Goal: Information Seeking & Learning: Learn about a topic

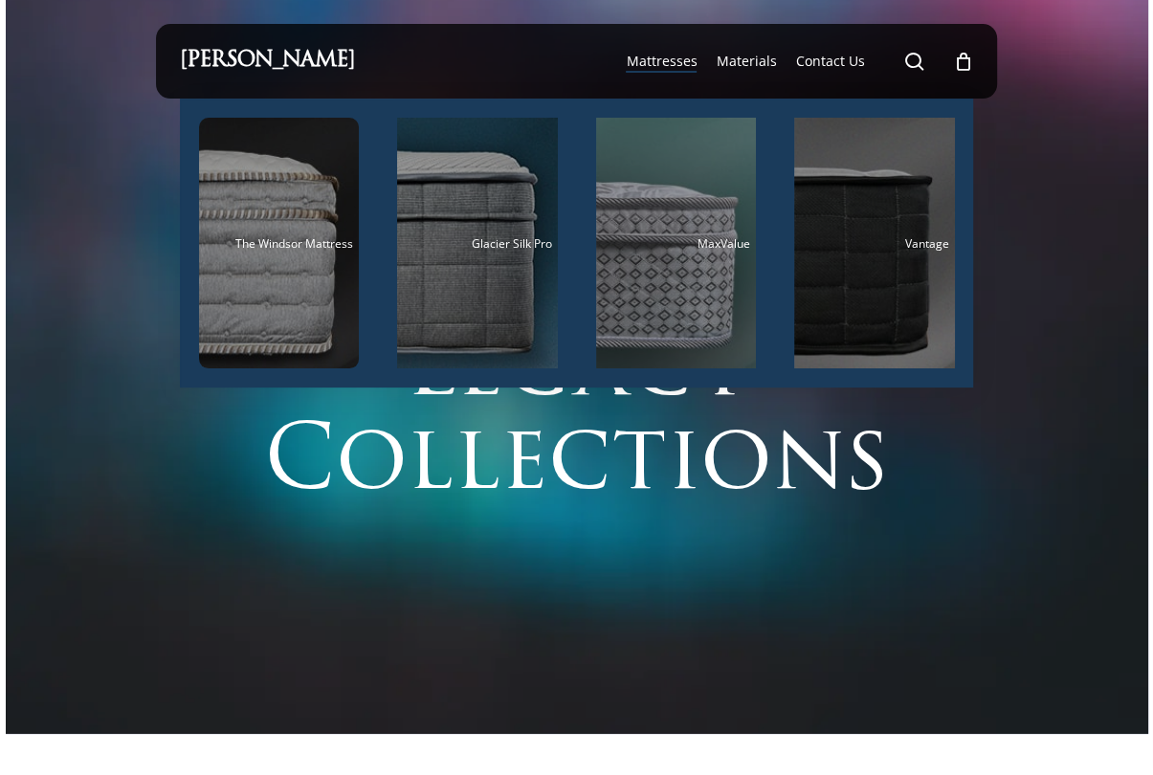
click at [654, 60] on span "Mattresses" at bounding box center [661, 61] width 71 height 18
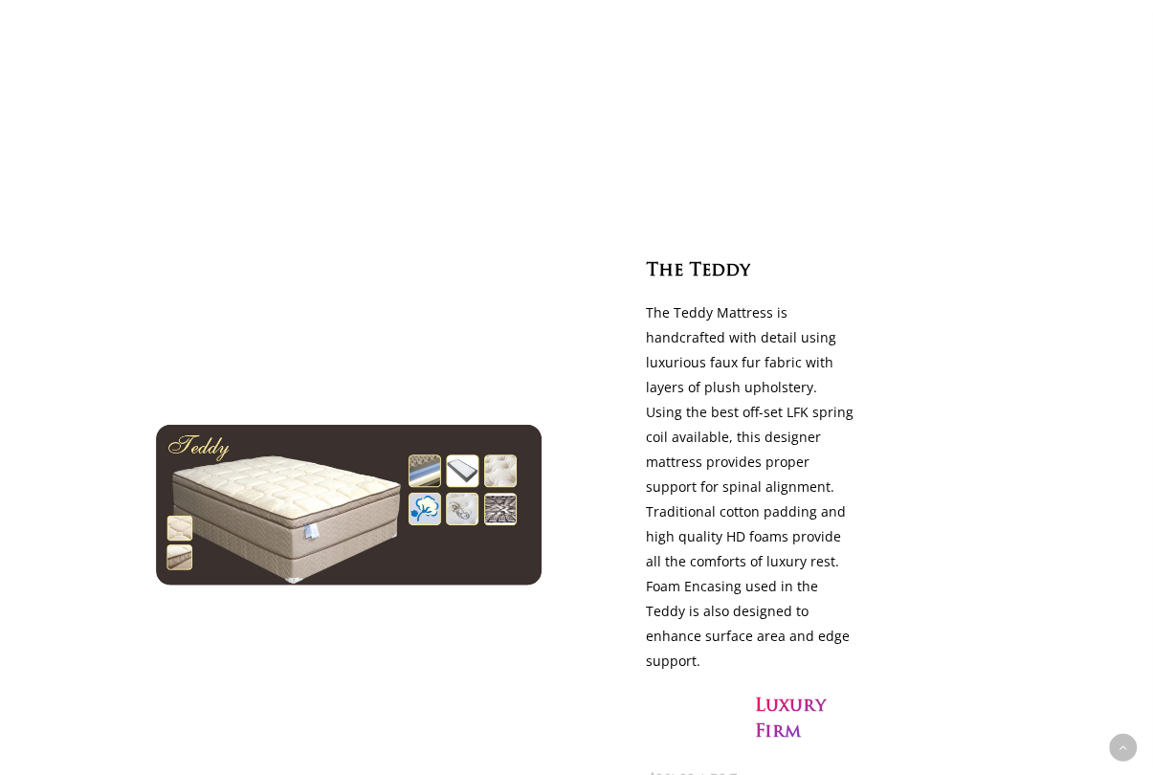
scroll to position [3349, 0]
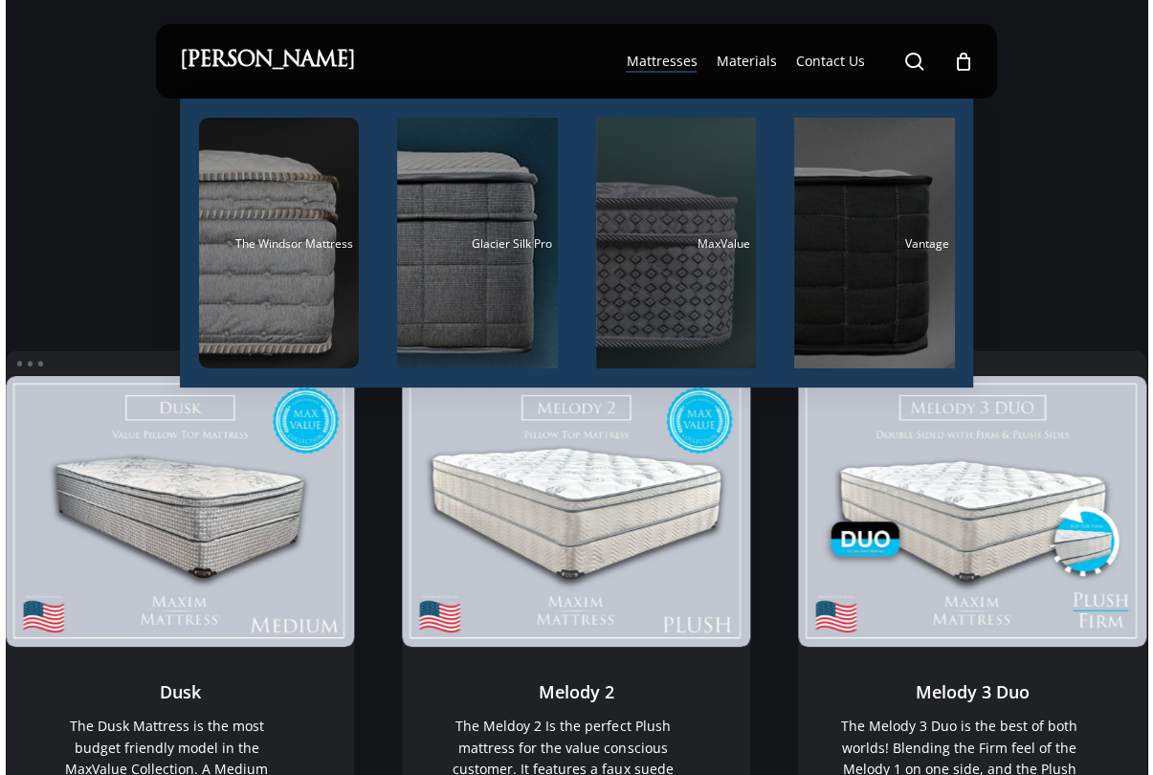
click at [618, 256] on div "Main Menu" at bounding box center [676, 243] width 161 height 251
click at [698, 250] on span "MaxValue" at bounding box center [724, 243] width 53 height 16
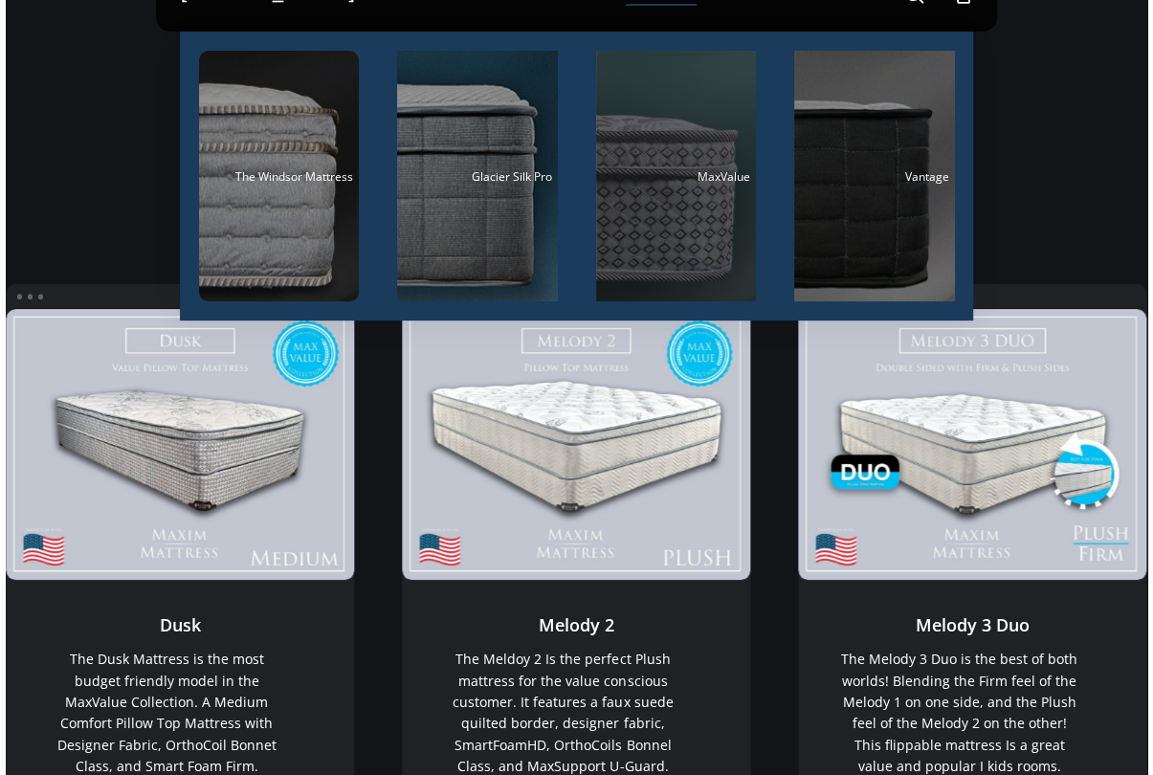
scroll to position [96, 0]
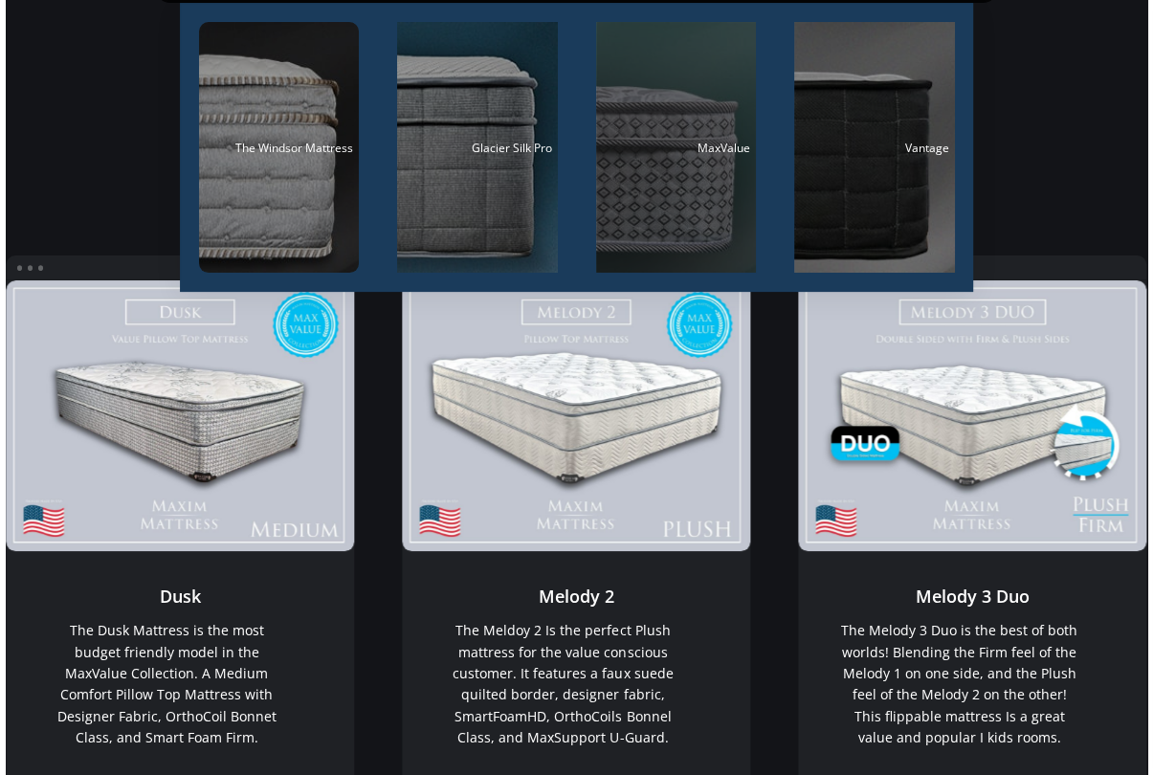
click at [728, 151] on span "MaxValue" at bounding box center [724, 148] width 53 height 16
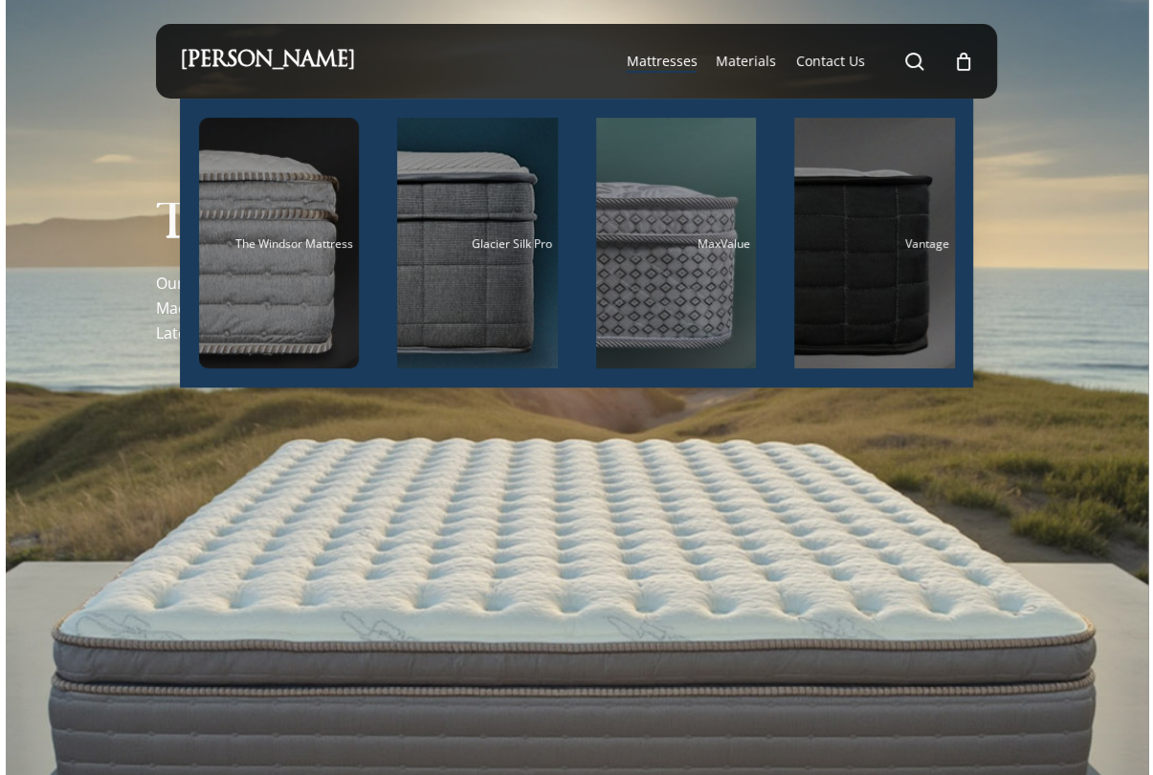
click at [672, 62] on span "Mattresses" at bounding box center [661, 61] width 71 height 18
